Goal: Task Accomplishment & Management: Complete application form

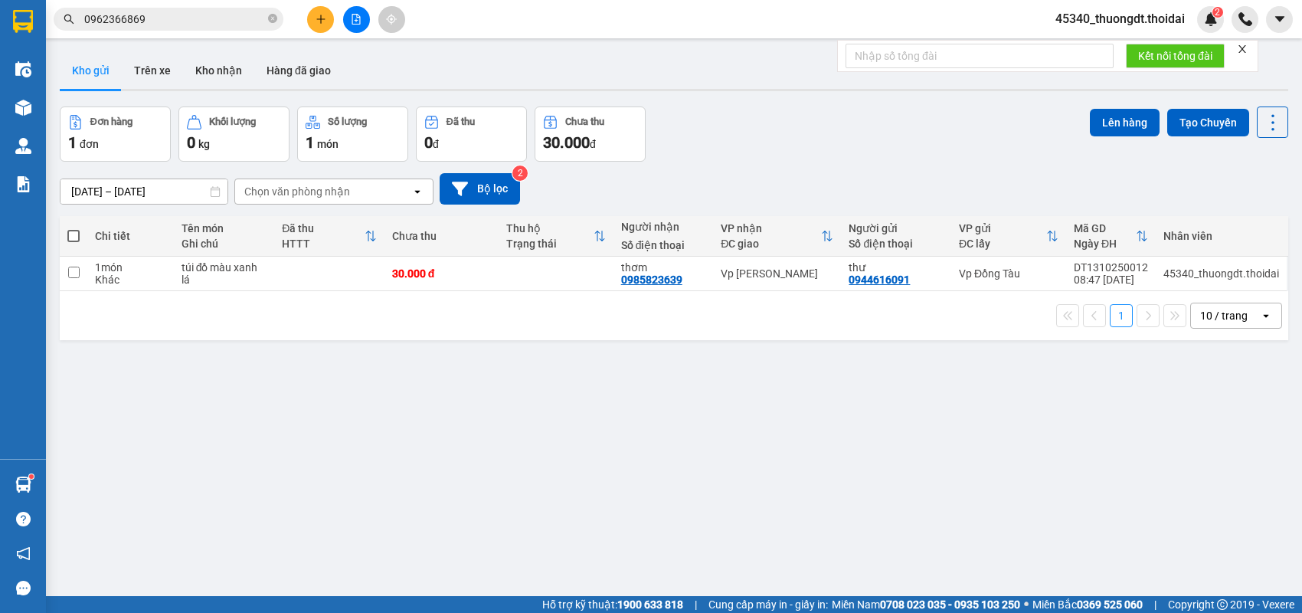
click at [311, 28] on button at bounding box center [320, 19] width 27 height 27
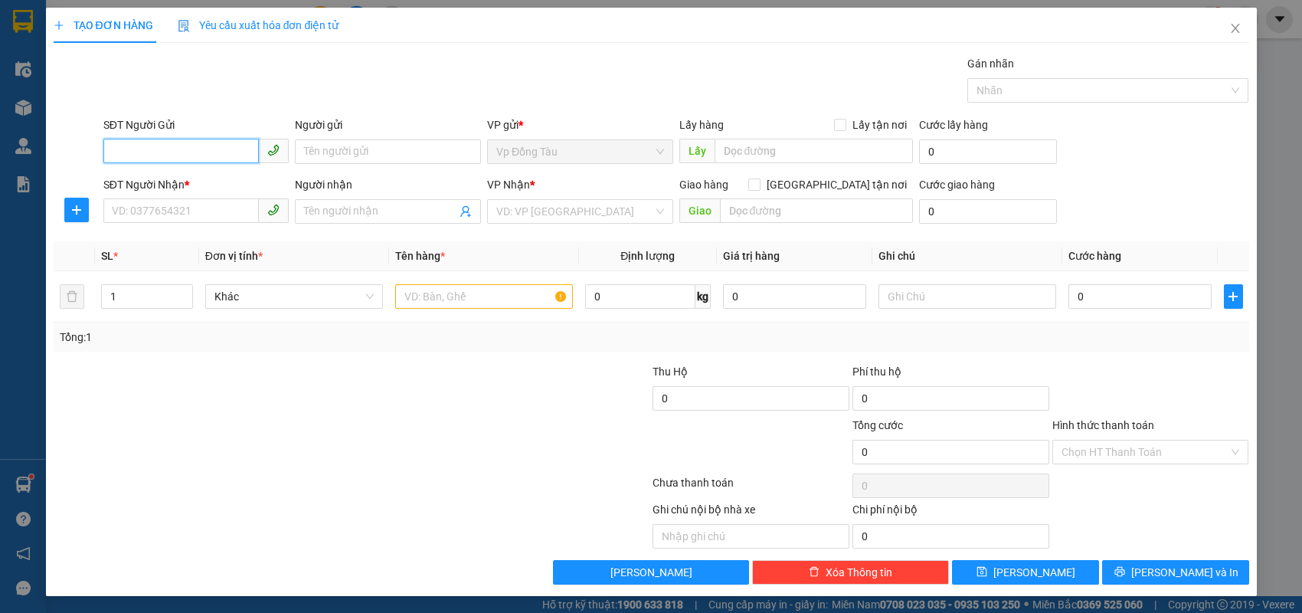
type input "0"
click at [215, 186] on div "0818599866 - Hùng" at bounding box center [197, 181] width 168 height 17
type input "0818599866"
type input "Hùng"
type input "0818599866"
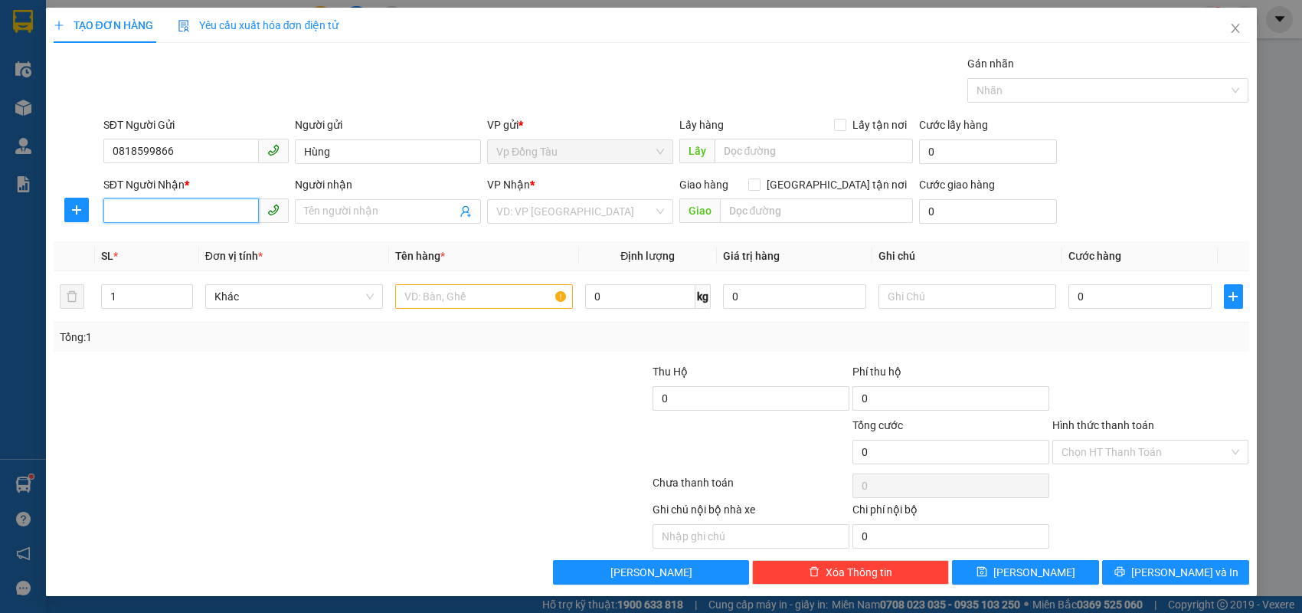
click at [207, 218] on input "SĐT Người Nhận *" at bounding box center [181, 210] width 156 height 25
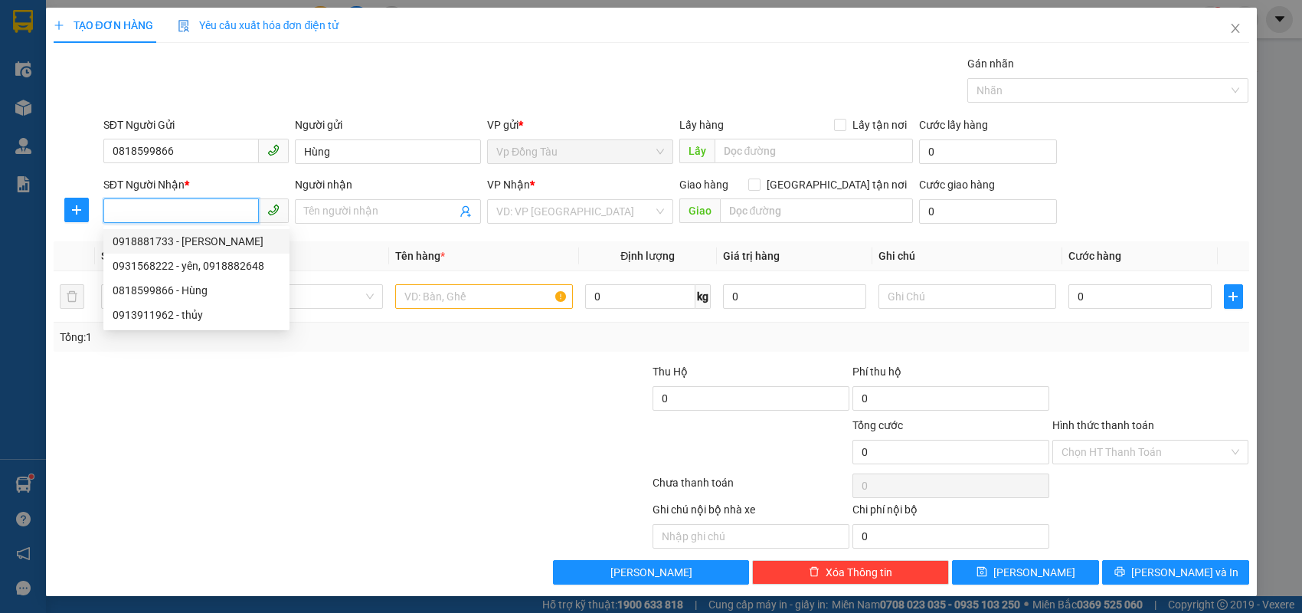
click at [159, 241] on div "0918881733 - [PERSON_NAME]" at bounding box center [197, 241] width 168 height 17
type input "0918881733"
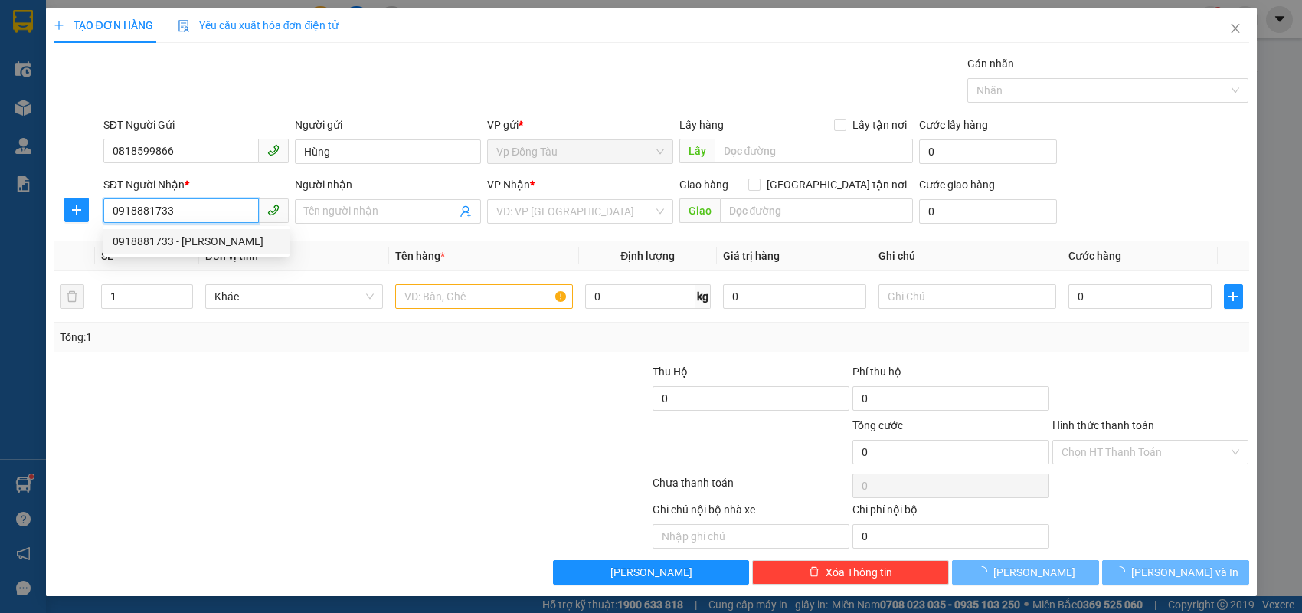
type input "[PERSON_NAME]"
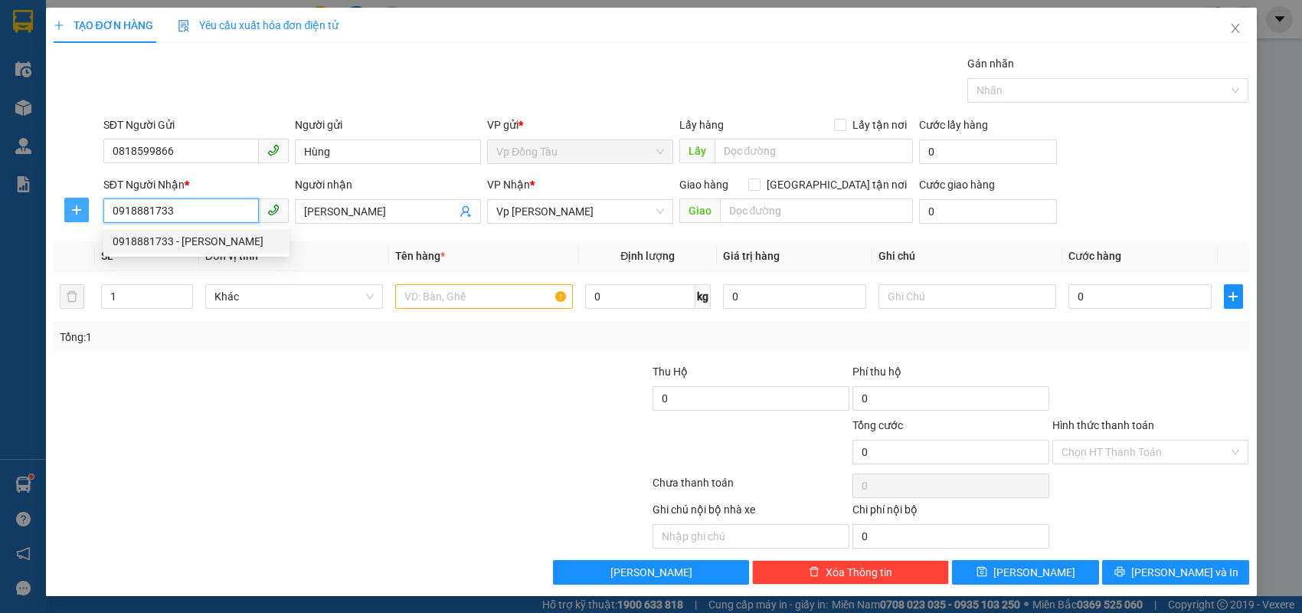
drag, startPoint x: 188, startPoint y: 208, endPoint x: 79, endPoint y: 208, distance: 108.8
click at [79, 208] on div "SĐT Người Nhận * 0918881733 Người nhận [PERSON_NAME] VP Nhận * Vp [PERSON_NAME]…" at bounding box center [651, 203] width 1199 height 54
type input "0"
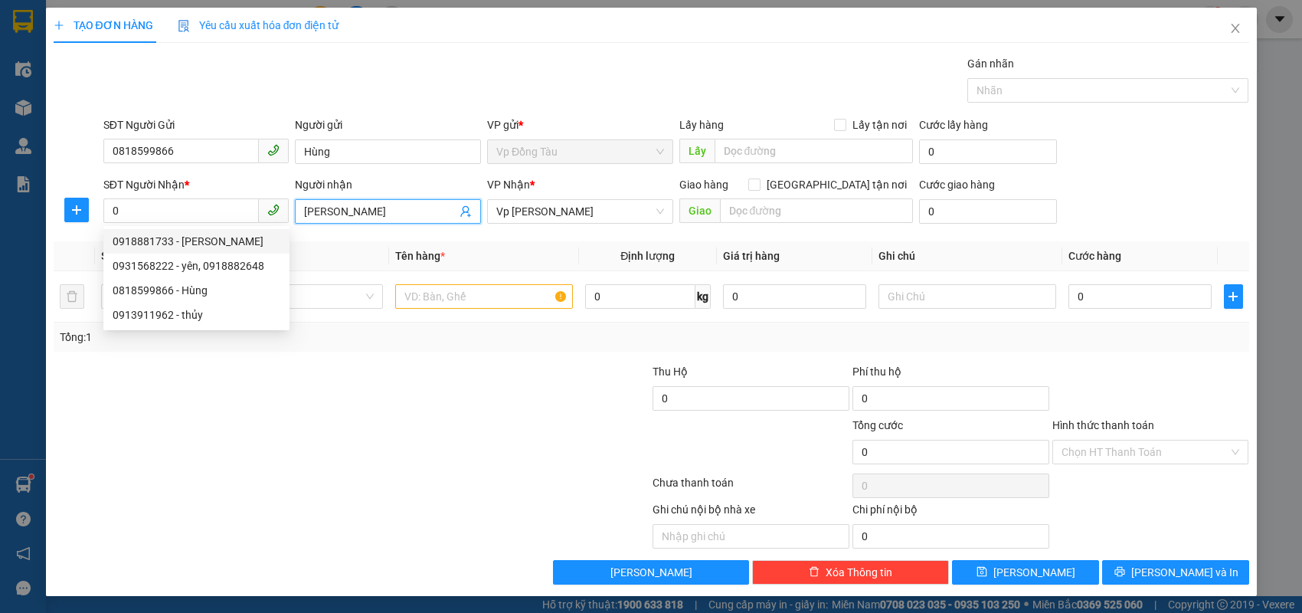
drag, startPoint x: 406, startPoint y: 217, endPoint x: 18, endPoint y: 212, distance: 387.7
click at [18, 212] on div "TẠO ĐƠN HÀNG Yêu cầu xuất hóa đơn điện tử Transit Pickup Surcharge Ids Transit …" at bounding box center [651, 306] width 1302 height 613
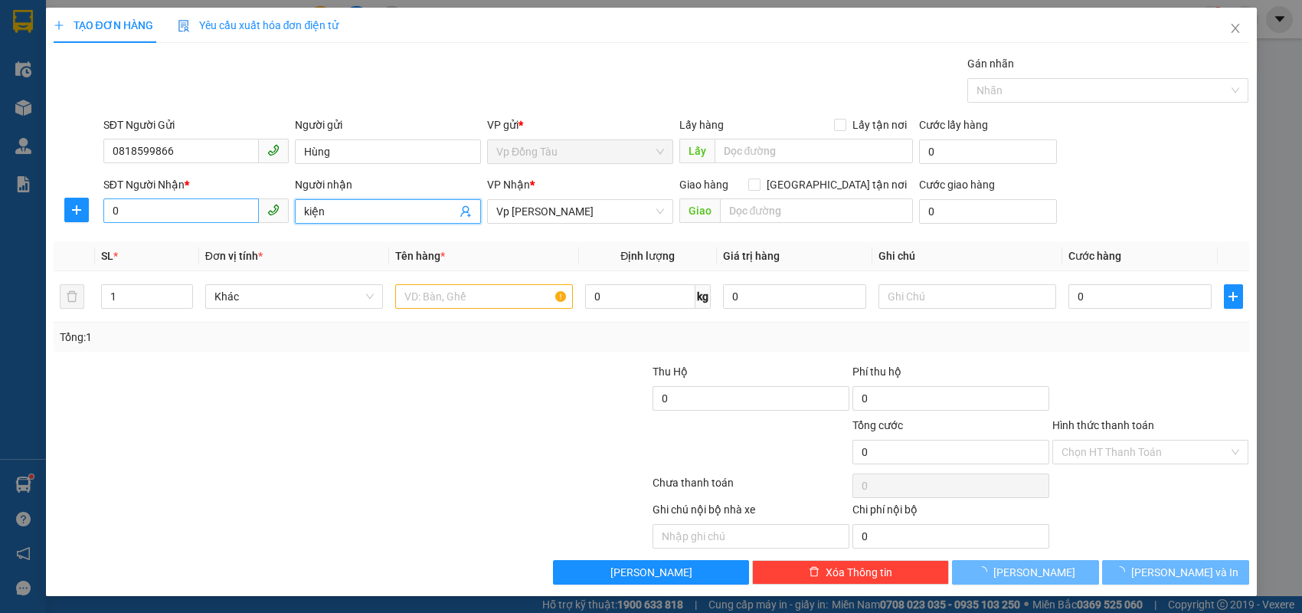
type input "kiện"
click at [146, 211] on input "0" at bounding box center [181, 210] width 156 height 25
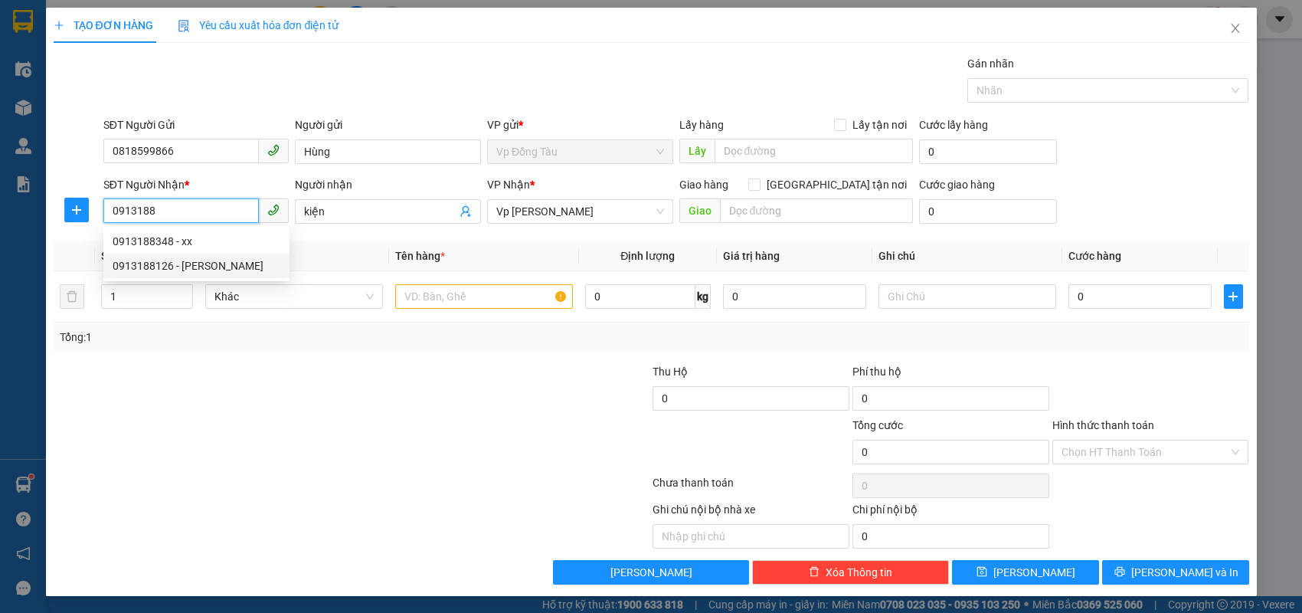
click at [245, 269] on div "0913188126 - [PERSON_NAME]" at bounding box center [197, 265] width 168 height 17
type input "0913188126"
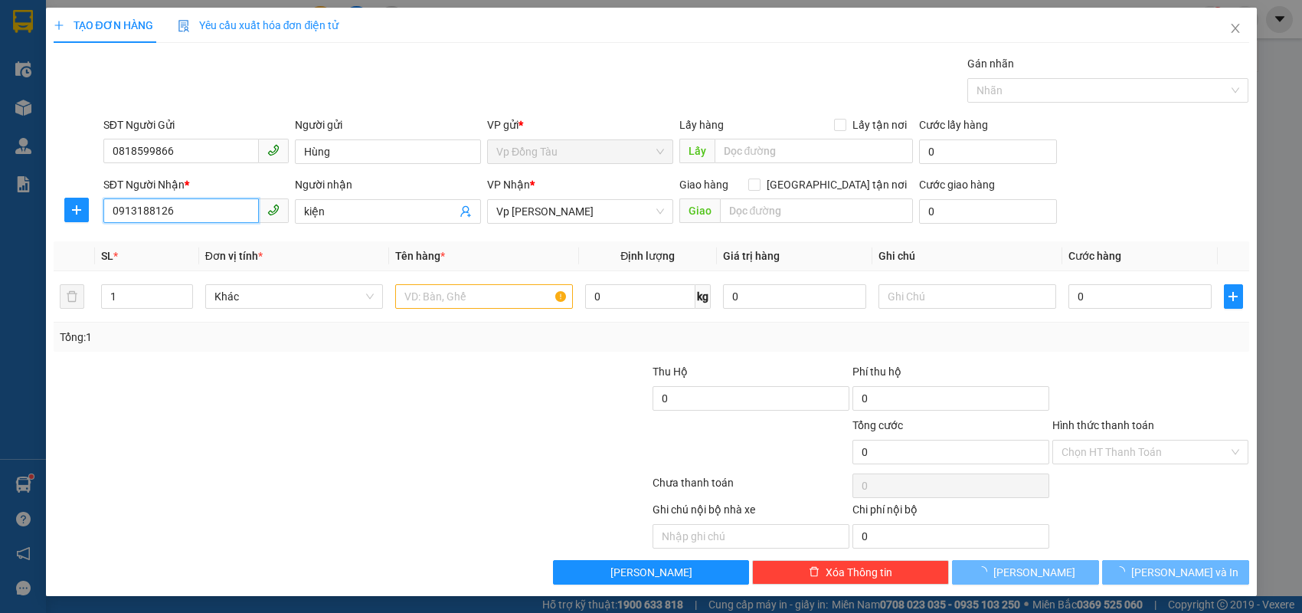
type input "hoàng anh [PERSON_NAME]"
type input "0913188126"
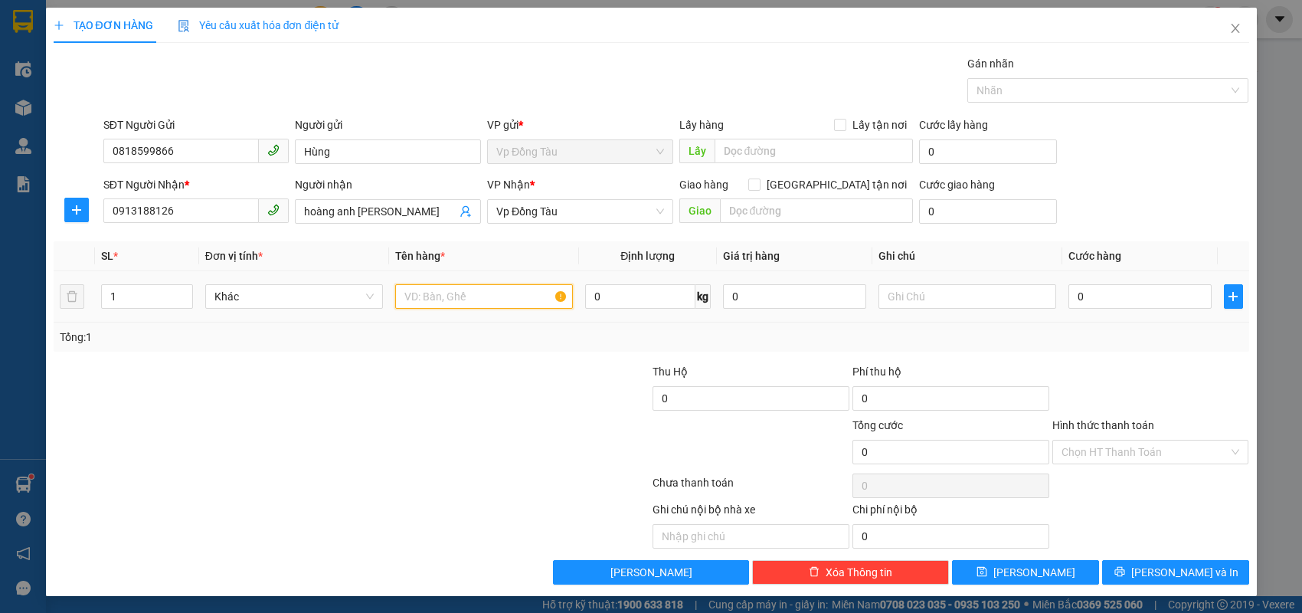
click at [479, 288] on input "text" at bounding box center [484, 296] width 178 height 25
type input "q"
type input "lưới"
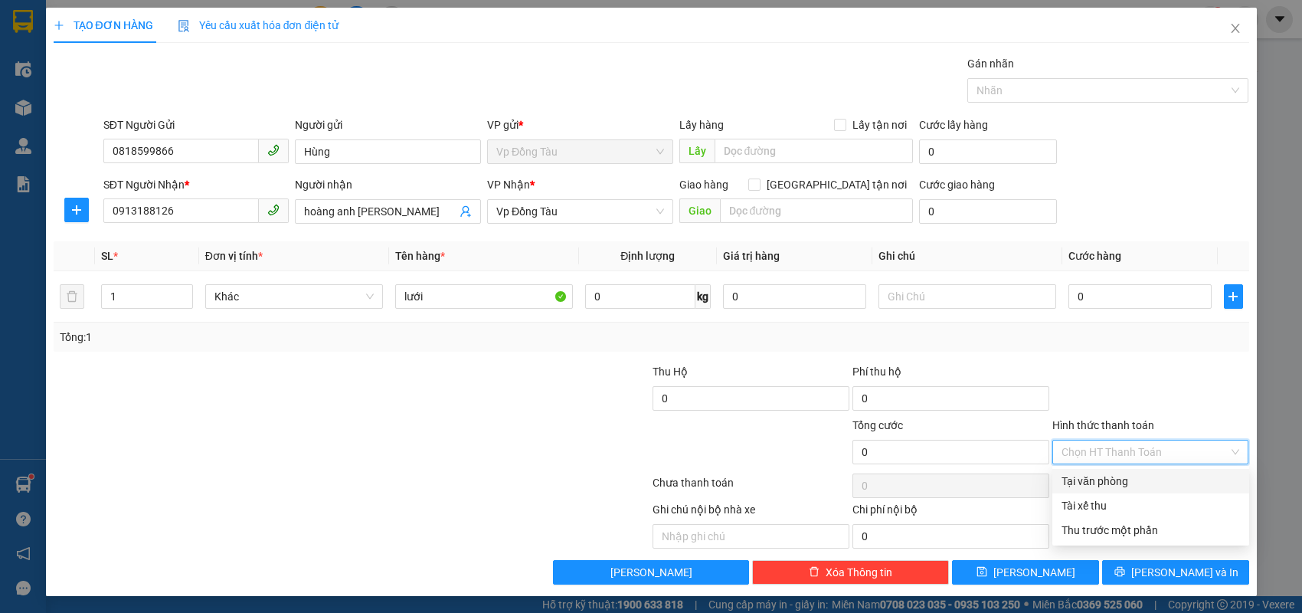
click at [1147, 450] on input "Hình thức thanh toán" at bounding box center [1146, 452] width 168 height 23
click at [1115, 303] on input "0" at bounding box center [1140, 296] width 143 height 25
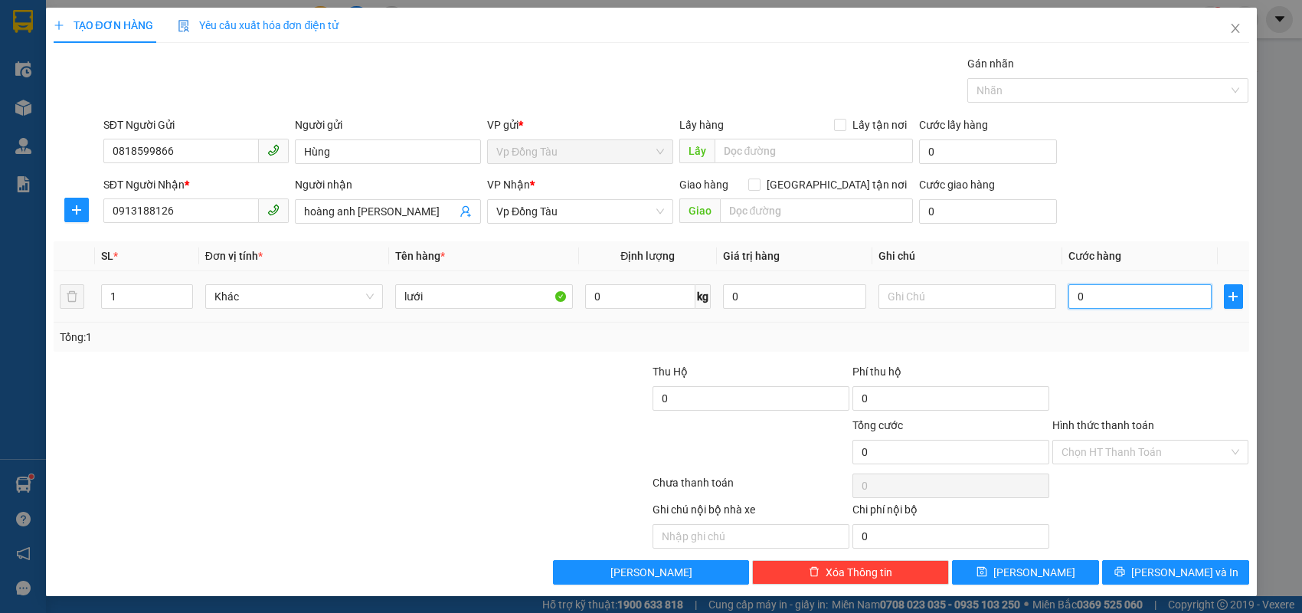
type input "3"
type input "30"
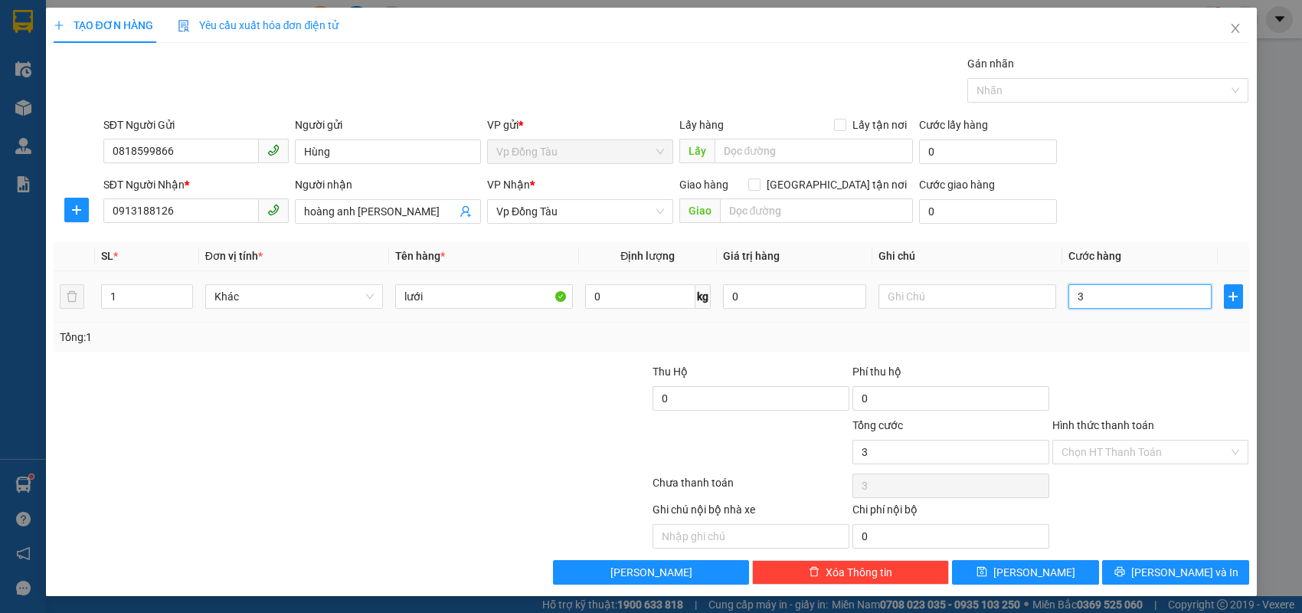
type input "30"
type input "30.000"
click at [1118, 381] on div at bounding box center [1151, 390] width 200 height 54
click at [595, 209] on span "Vp Đồng Tàu" at bounding box center [580, 211] width 168 height 23
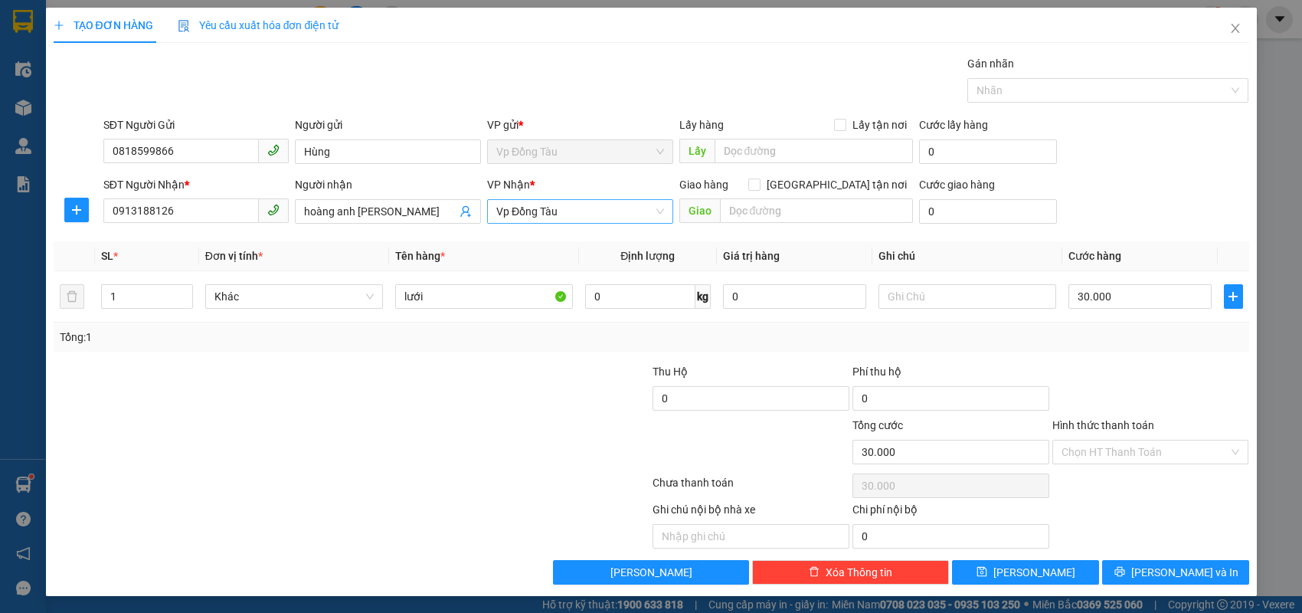
click at [595, 209] on span "Vp Đồng Tàu" at bounding box center [580, 211] width 168 height 23
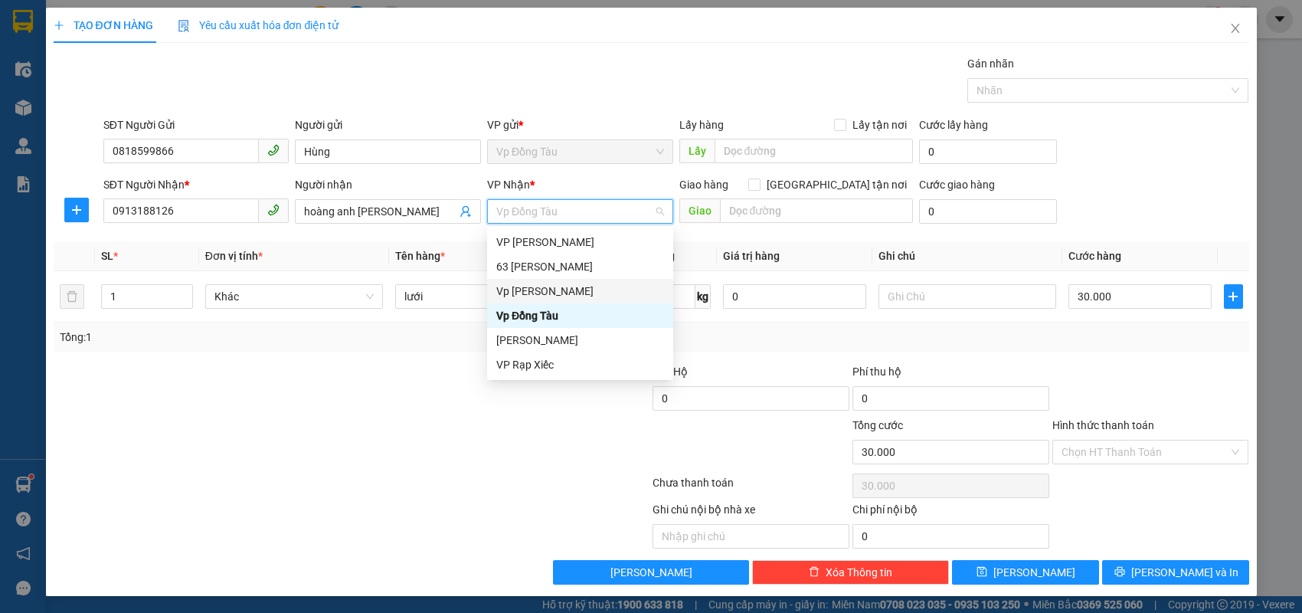
click at [559, 298] on div "Vp [PERSON_NAME]" at bounding box center [580, 291] width 168 height 17
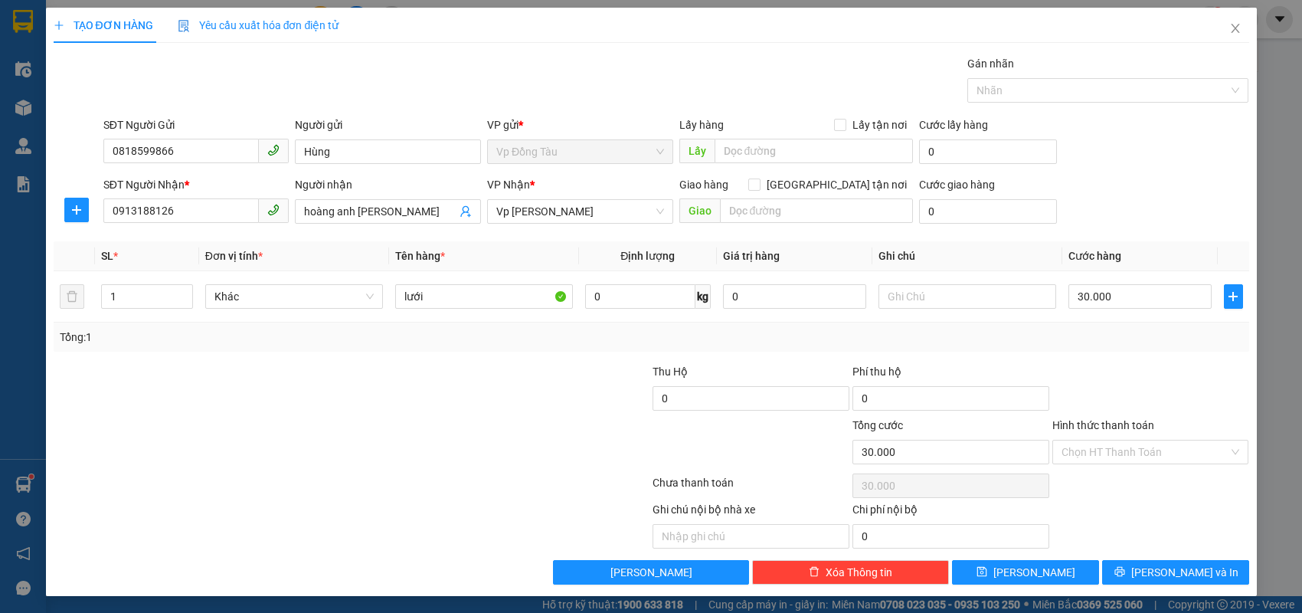
click at [524, 369] on div at bounding box center [551, 390] width 200 height 54
click at [1139, 454] on input "Hình thức thanh toán" at bounding box center [1146, 452] width 168 height 23
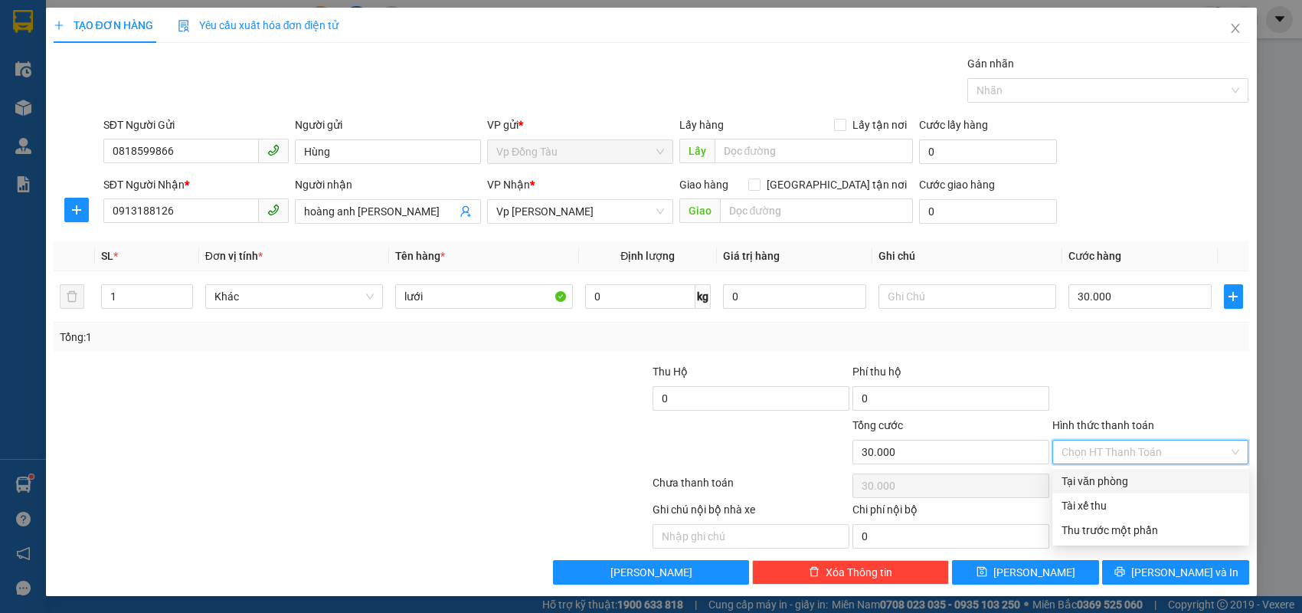
click at [1110, 484] on div "Tại văn phòng" at bounding box center [1151, 481] width 179 height 17
type input "0"
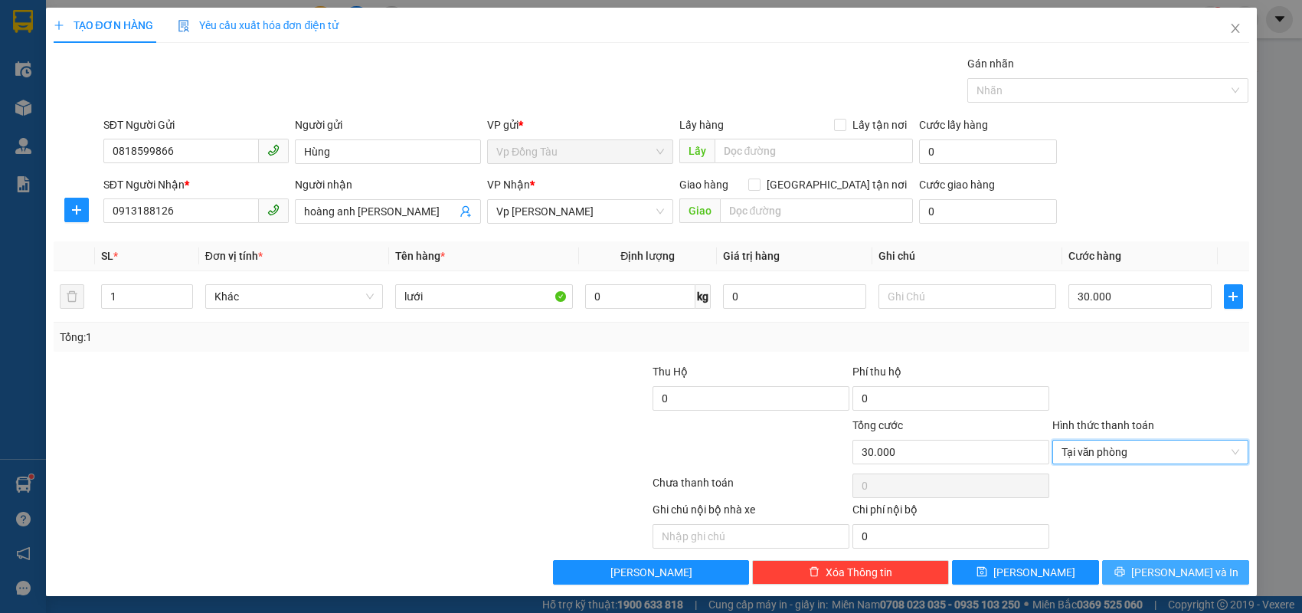
click at [1193, 574] on span "[PERSON_NAME] và In" at bounding box center [1185, 572] width 107 height 17
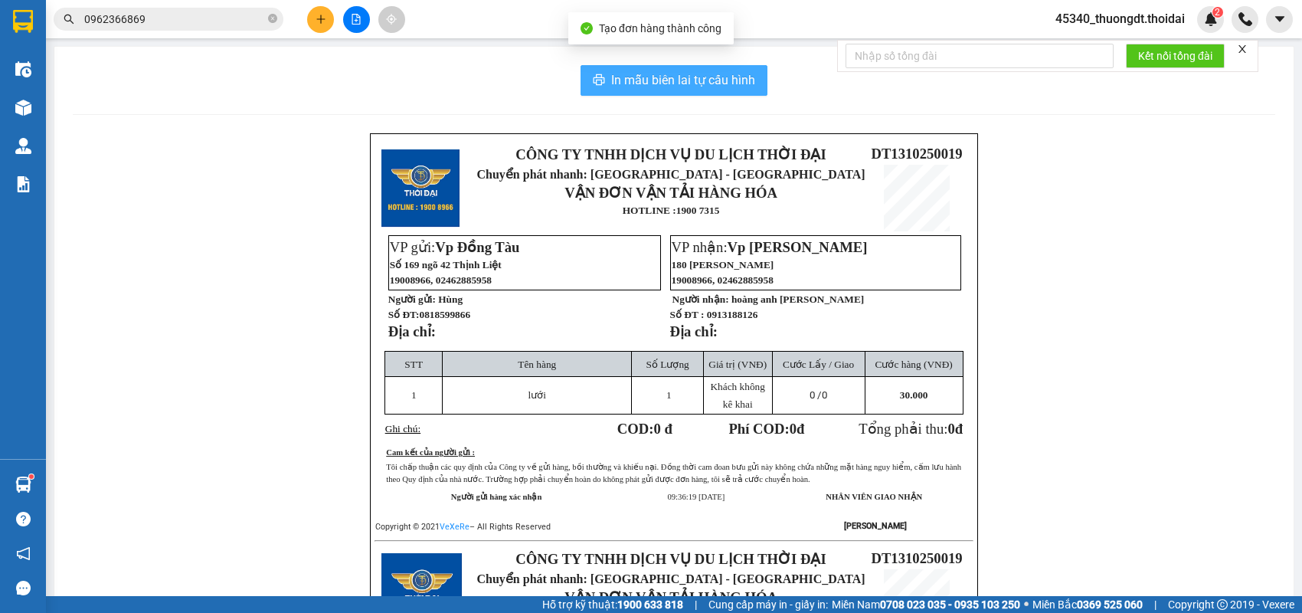
click at [680, 74] on span "In mẫu biên lai tự cấu hình" at bounding box center [683, 79] width 144 height 19
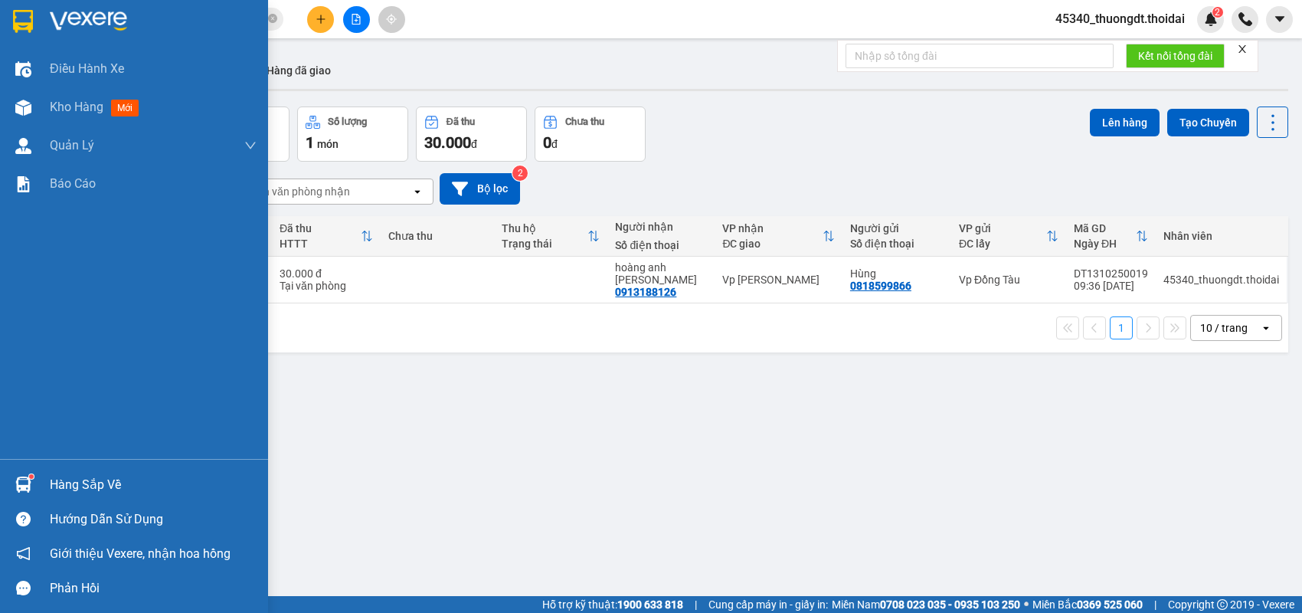
click at [77, 479] on div "Hàng sắp về" at bounding box center [153, 484] width 207 height 23
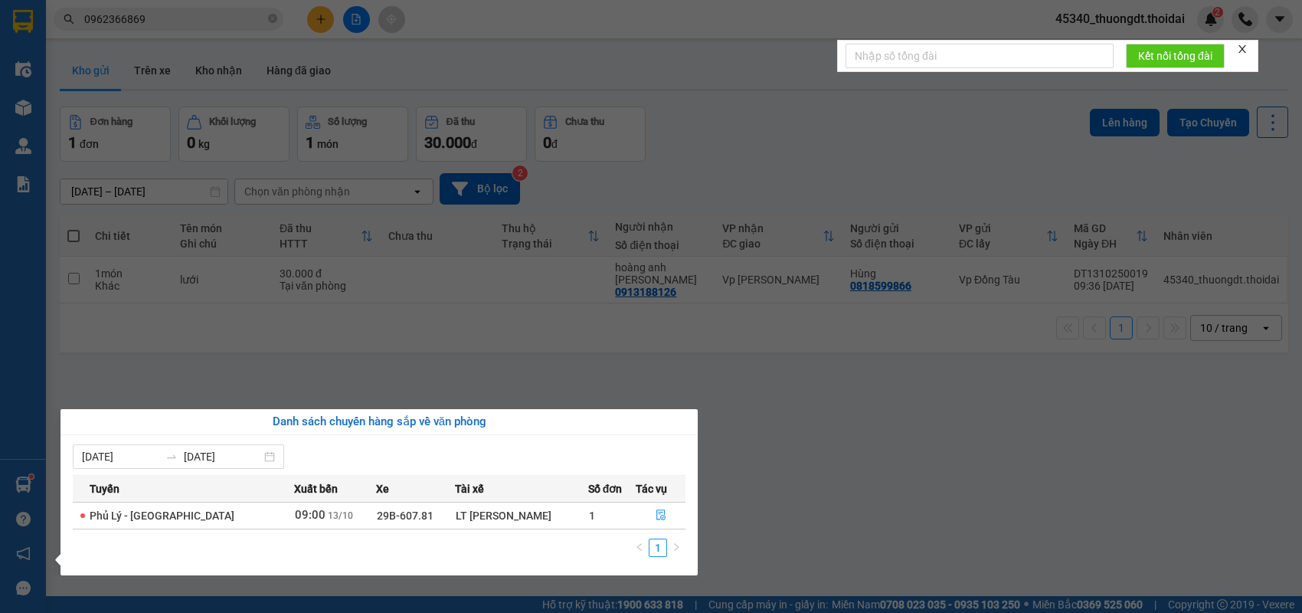
click at [742, 133] on section "Kết quả tìm kiếm ( 0 ) Bộ lọc No Data 0962366869 45340_thuongdt.thoidai 2 Điều …" at bounding box center [651, 306] width 1302 height 613
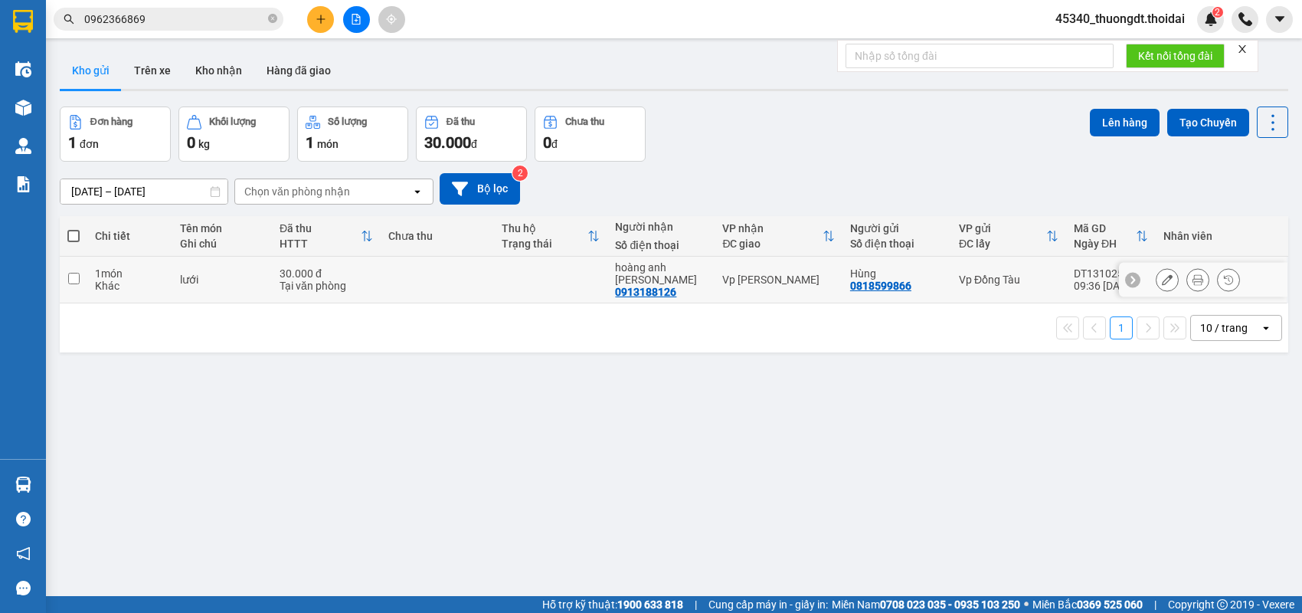
click at [70, 273] on input "checkbox" at bounding box center [73, 278] width 11 height 11
checkbox input "true"
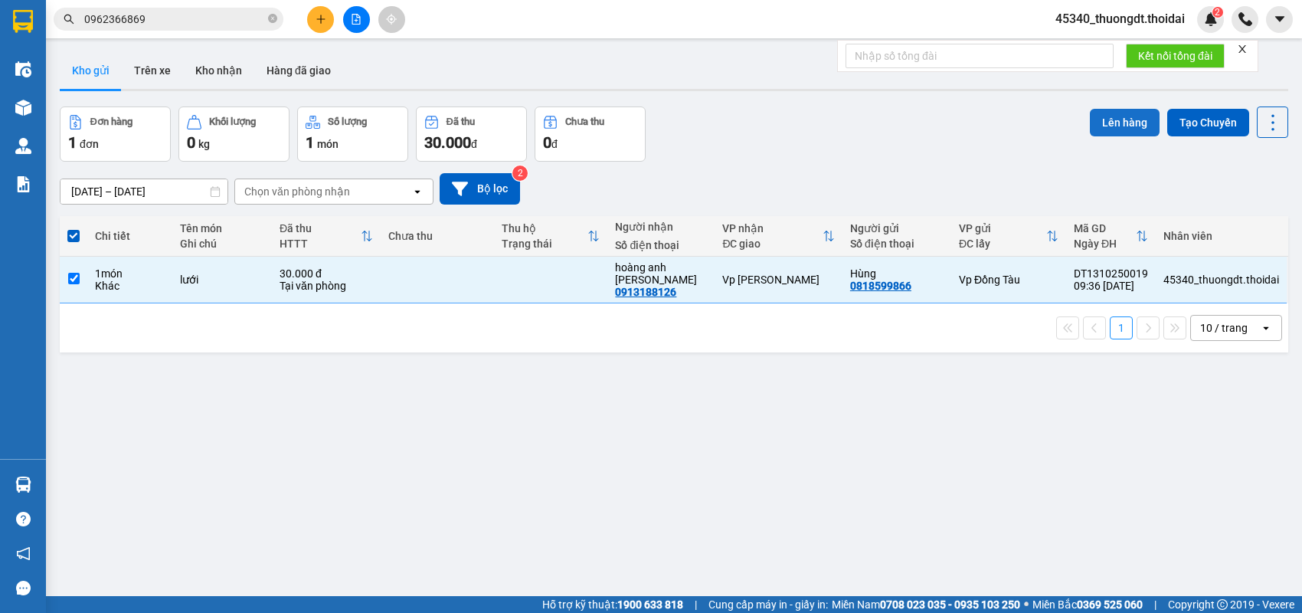
click at [1096, 123] on button "Lên hàng" at bounding box center [1125, 123] width 70 height 28
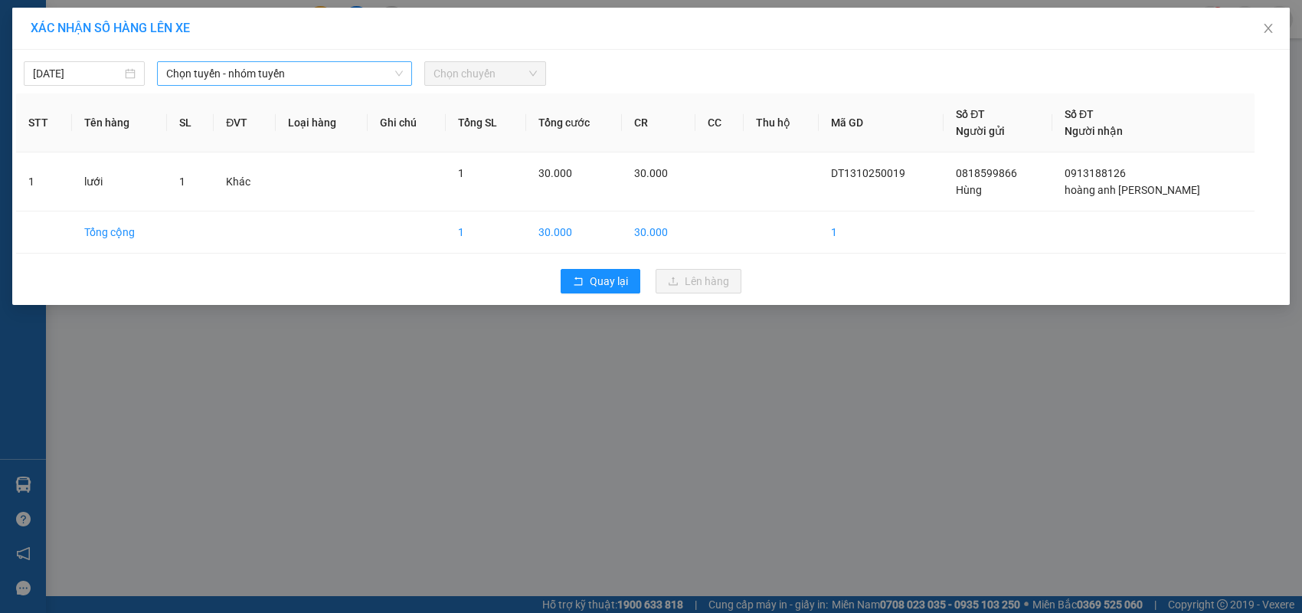
click at [398, 69] on icon "down" at bounding box center [399, 73] width 9 height 9
click at [350, 78] on span "Chọn tuyến - nhóm tuyến" at bounding box center [284, 73] width 237 height 23
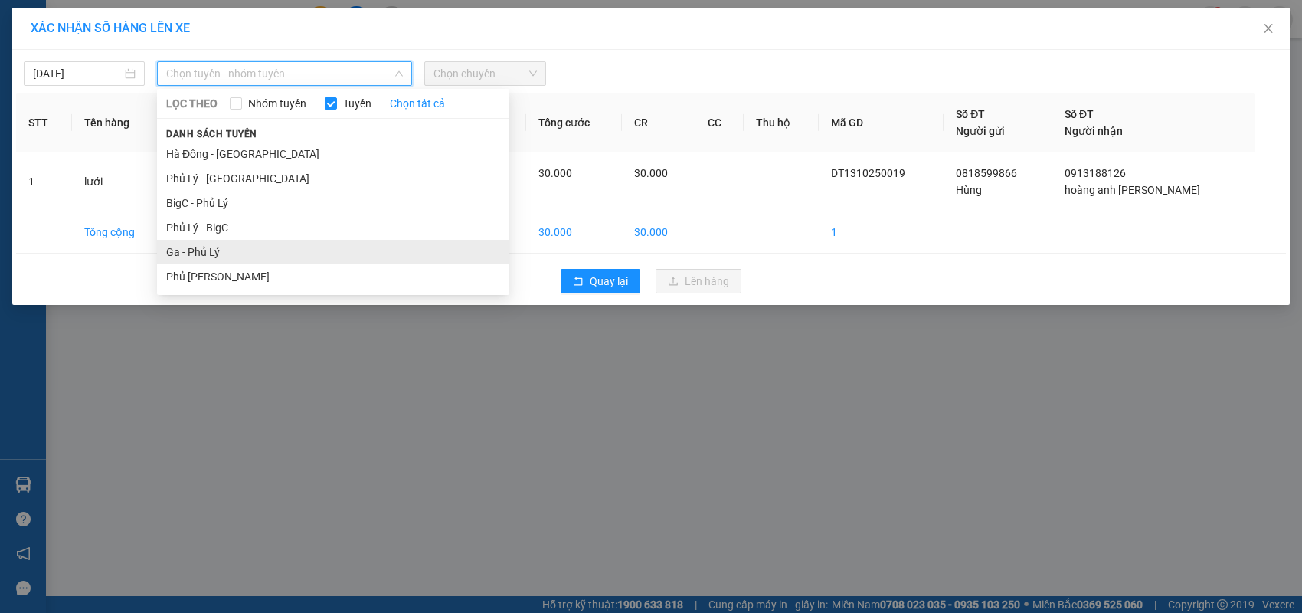
click at [203, 247] on li "Ga - Phủ Lý" at bounding box center [333, 252] width 352 height 25
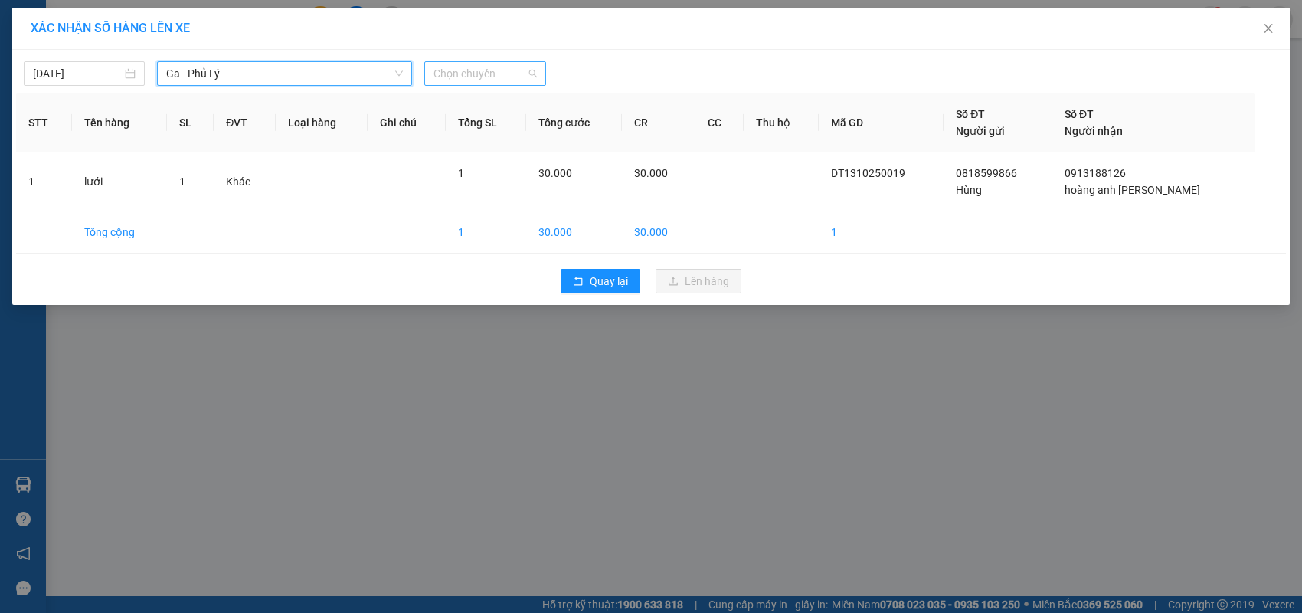
click at [469, 72] on span "Chọn chuyến" at bounding box center [485, 73] width 103 height 23
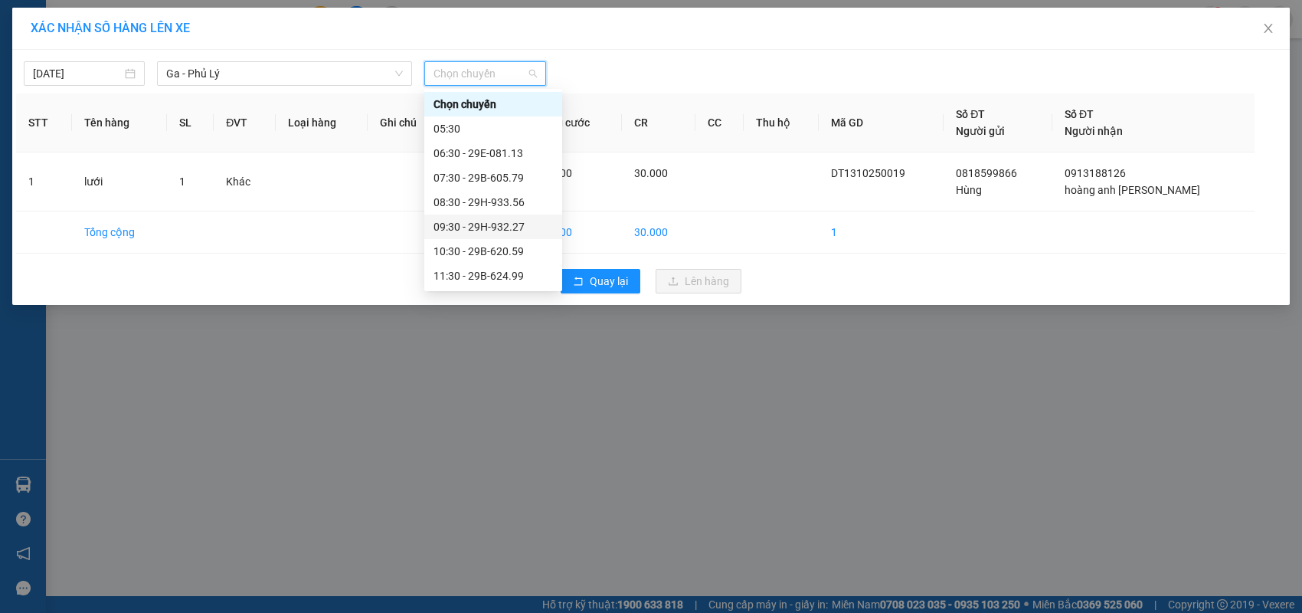
click at [467, 234] on div "09:30 - 29H-932.27" at bounding box center [494, 226] width 120 height 17
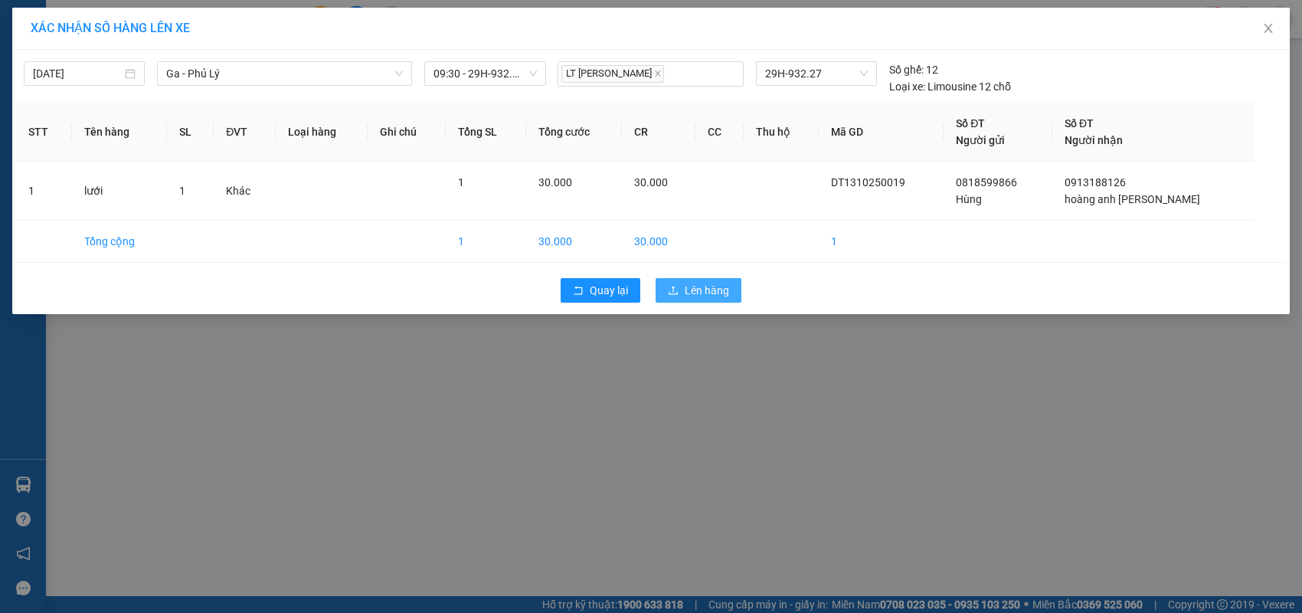
click at [682, 294] on button "Lên hàng" at bounding box center [699, 290] width 86 height 25
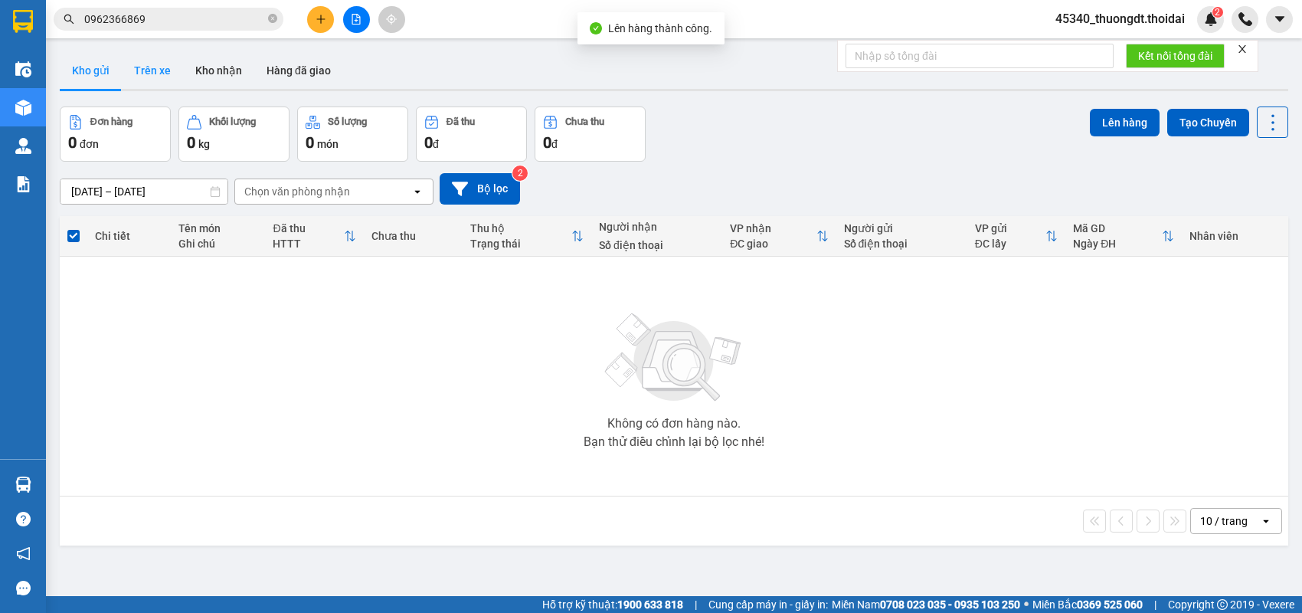
click at [146, 73] on button "Trên xe" at bounding box center [152, 70] width 61 height 37
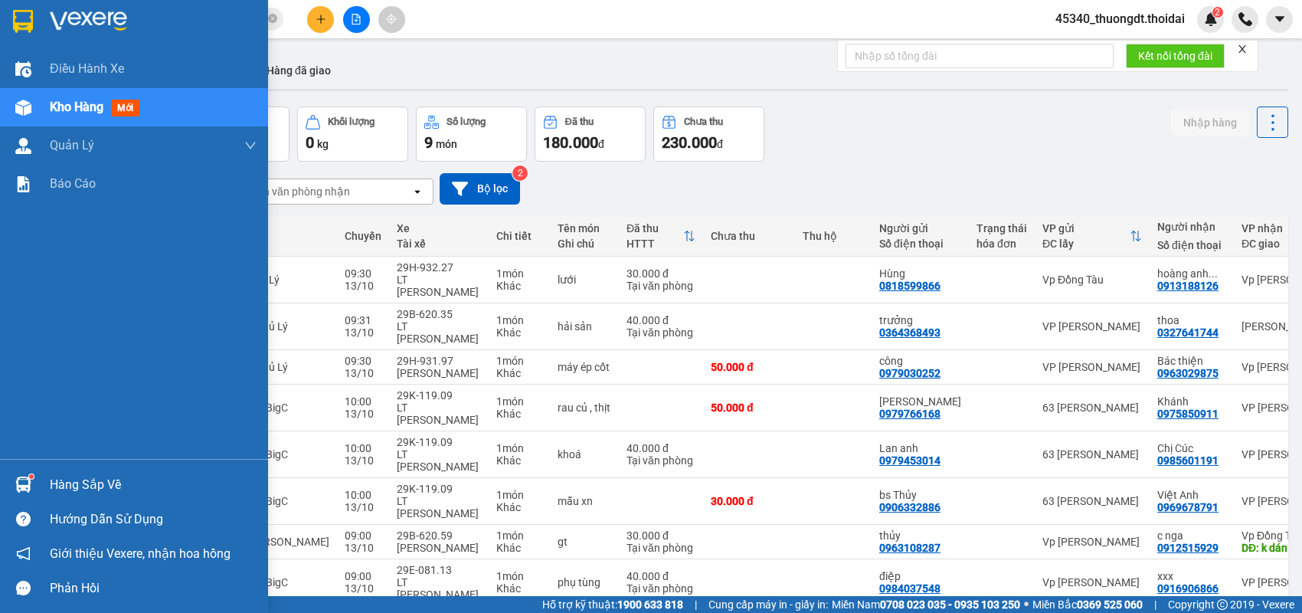
click at [77, 480] on div "Hàng sắp về" at bounding box center [153, 484] width 207 height 23
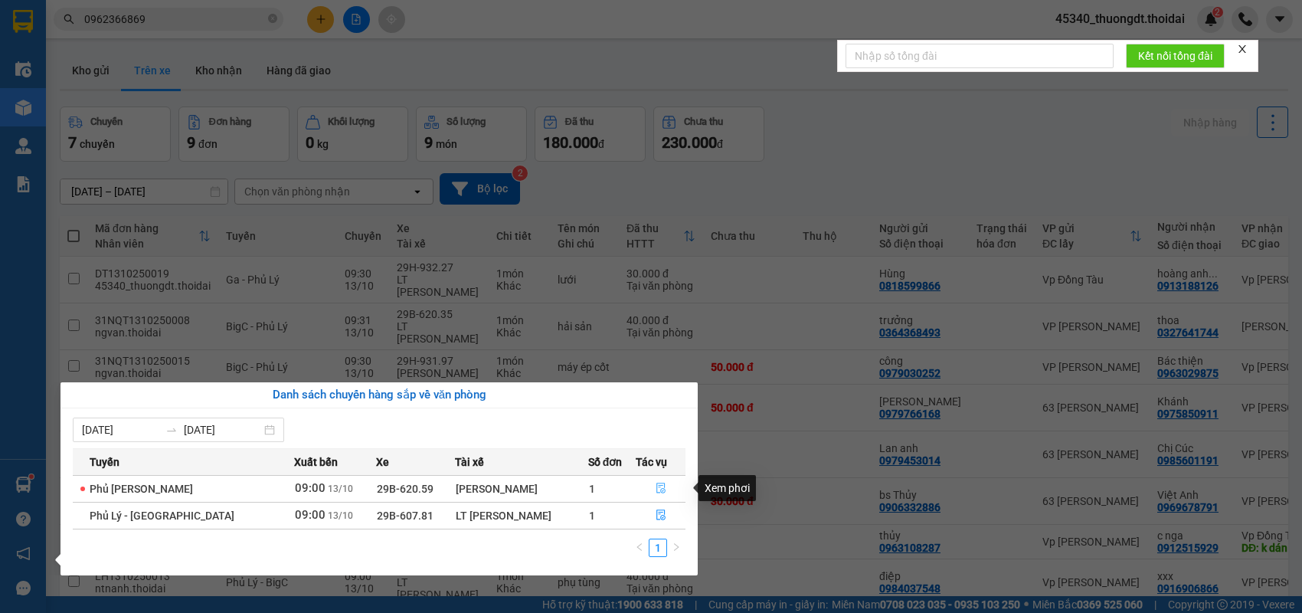
click at [657, 489] on icon "file-done" at bounding box center [661, 488] width 9 height 11
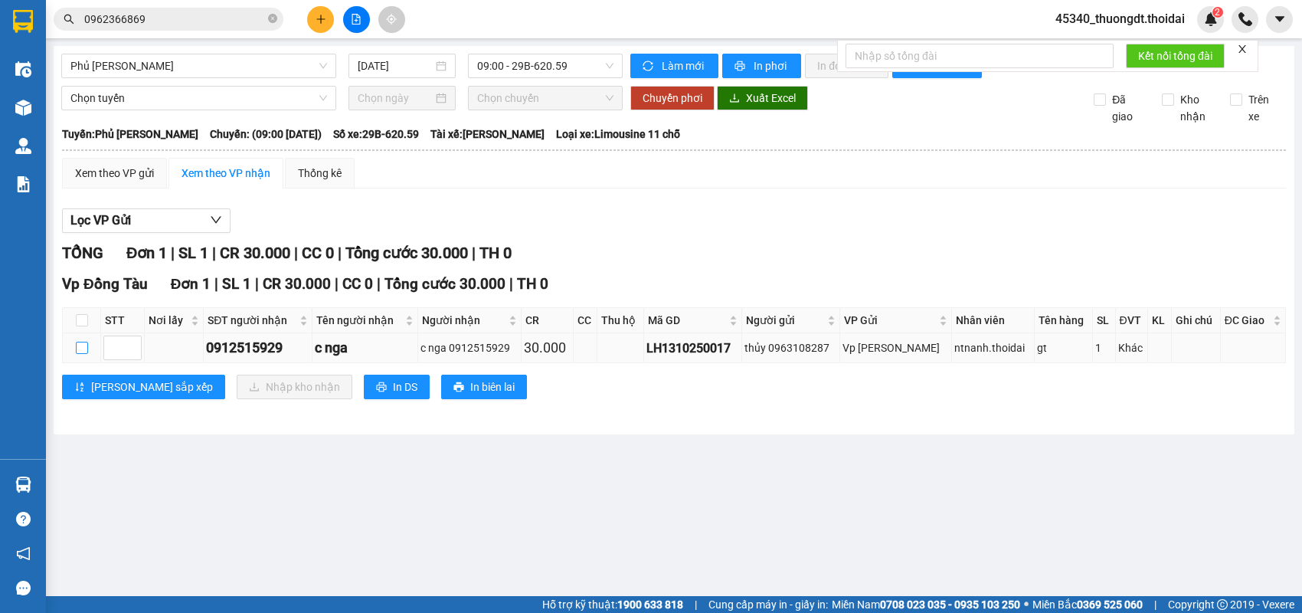
click at [76, 354] on input "checkbox" at bounding box center [82, 348] width 12 height 12
checkbox input "true"
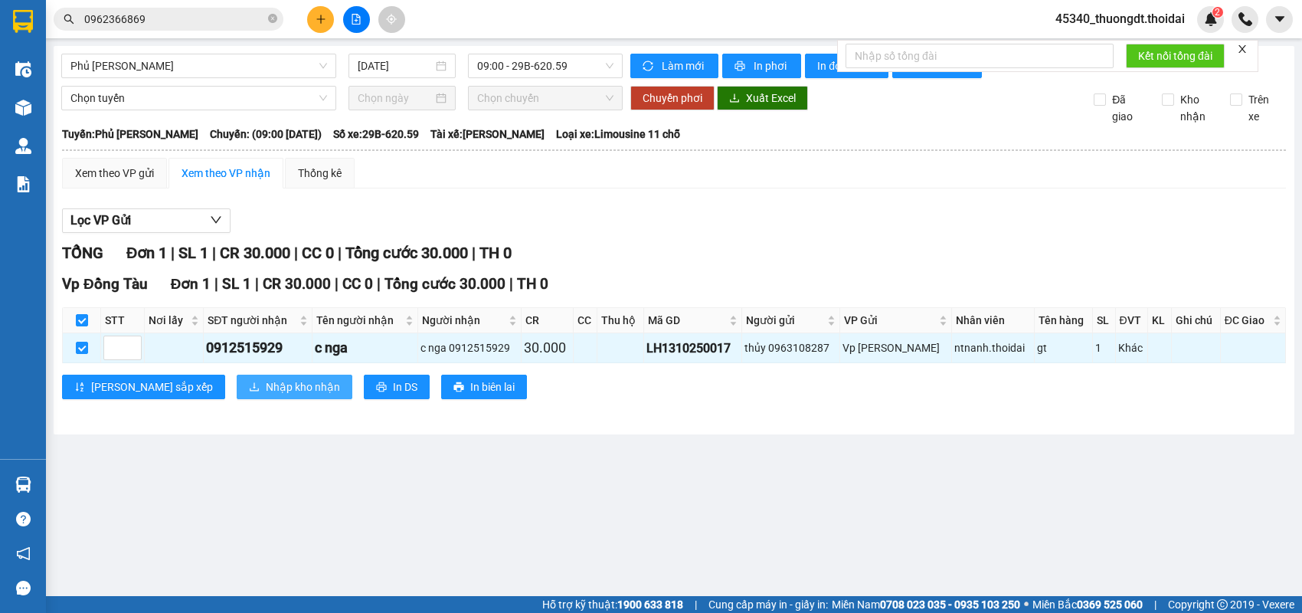
click at [266, 395] on span "Nhập kho nhận" at bounding box center [303, 386] width 74 height 17
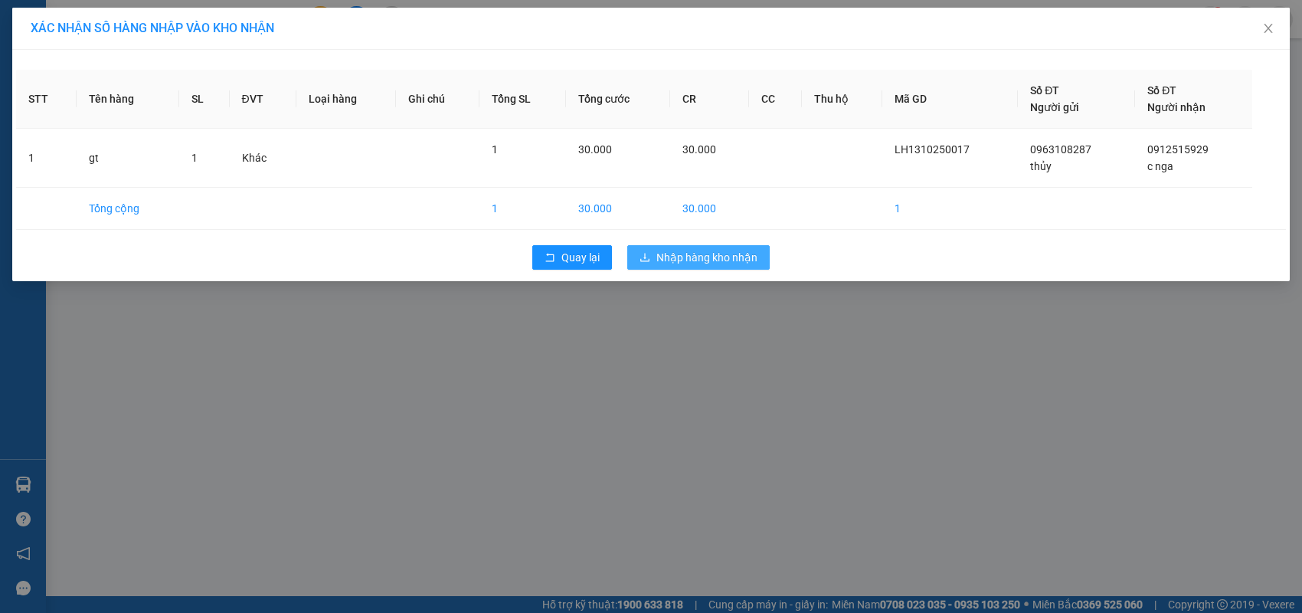
click at [670, 258] on span "Nhập hàng kho nhận" at bounding box center [707, 257] width 101 height 17
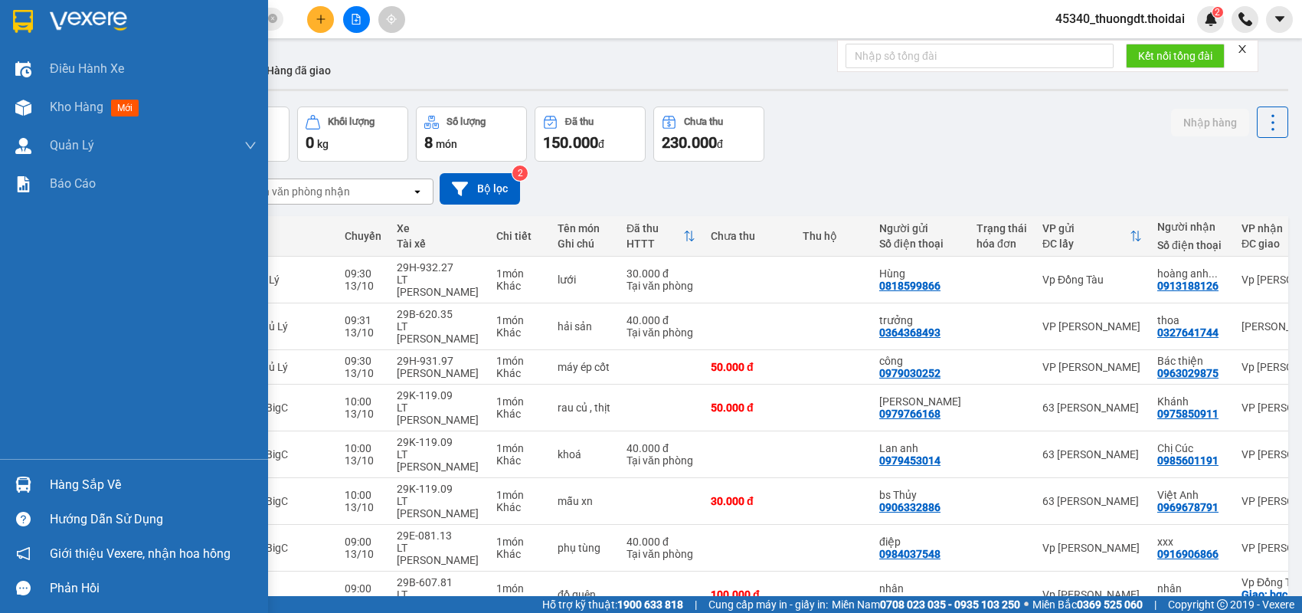
click at [99, 490] on div "Hàng sắp về" at bounding box center [153, 484] width 207 height 23
